Goal: Find contact information: Find contact information

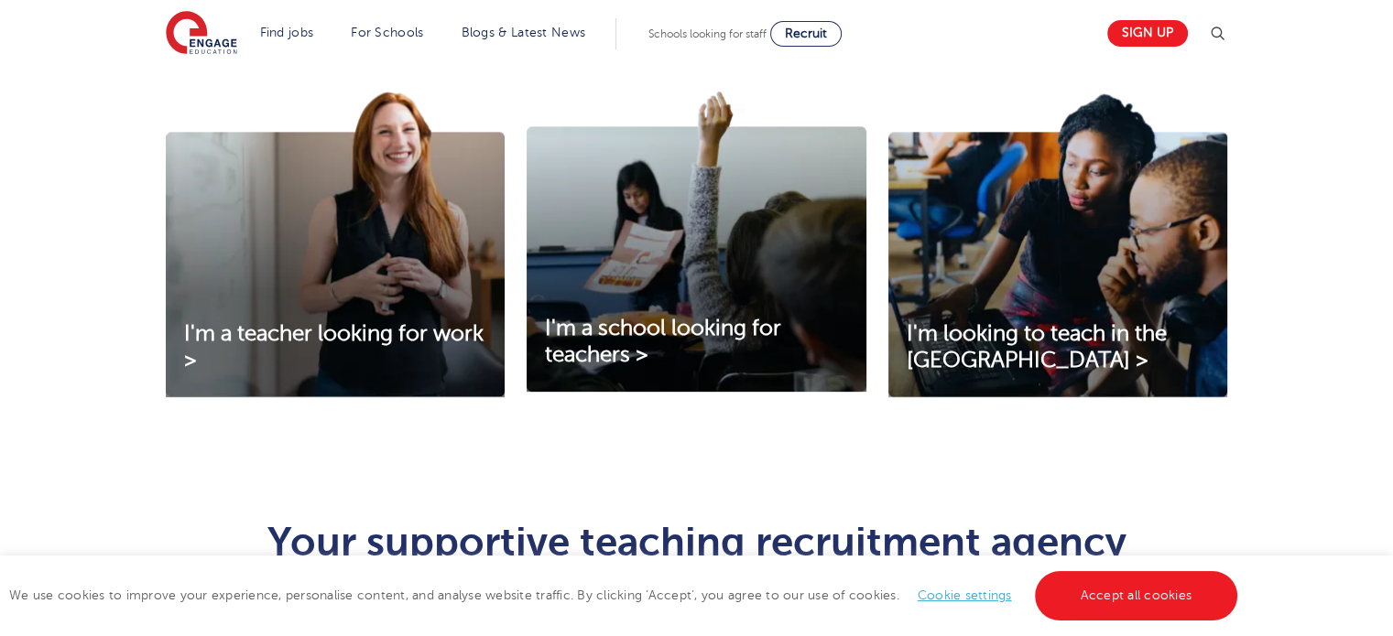
scroll to position [549, 0]
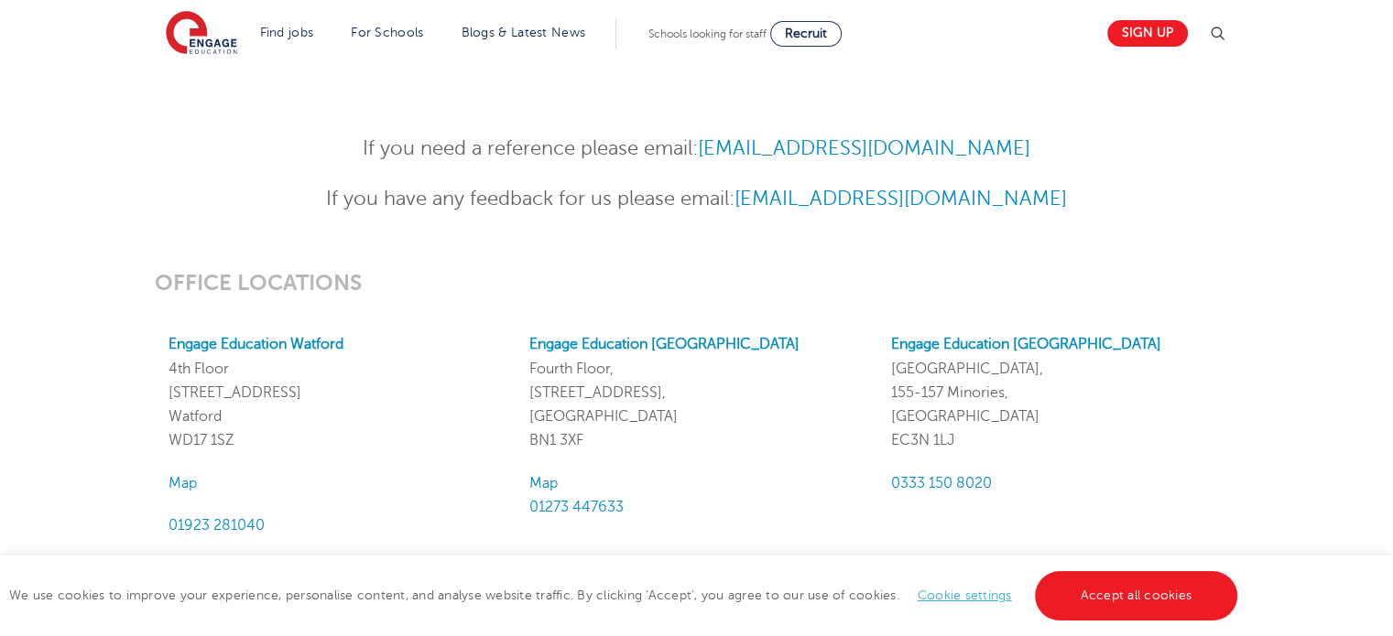
scroll to position [1282, 0]
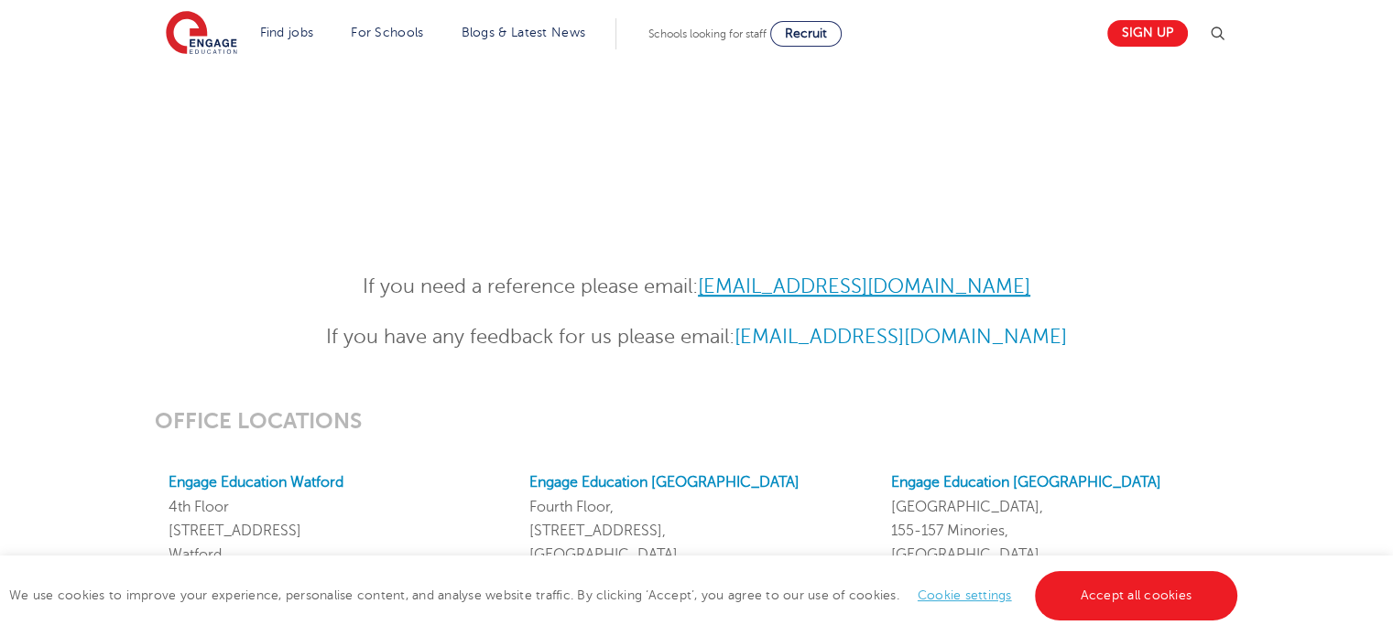
drag, startPoint x: 1056, startPoint y: 298, endPoint x: 711, endPoint y: 293, distance: 345.2
click at [711, 293] on p "If you need a reference please email: [EMAIL_ADDRESS][DOMAIN_NAME]" at bounding box center [696, 287] width 898 height 32
copy link "[EMAIL_ADDRESS][DOMAIN_NAME]"
